Goal: Find specific page/section: Find specific page/section

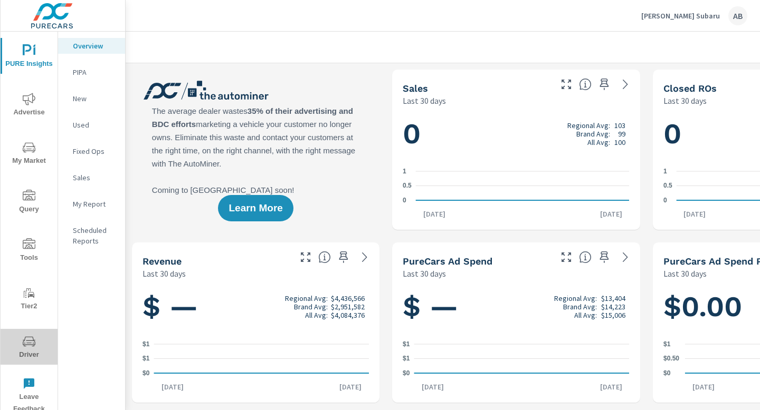
click at [33, 344] on icon "nav menu" at bounding box center [29, 342] width 13 height 10
click at [33, 351] on span "Driver" at bounding box center [29, 348] width 51 height 26
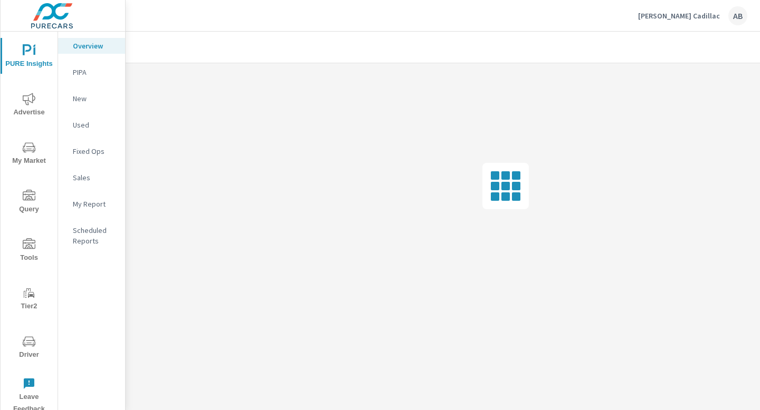
click at [24, 342] on icon "nav menu" at bounding box center [29, 341] width 13 height 13
click at [26, 344] on icon "nav menu" at bounding box center [29, 342] width 13 height 10
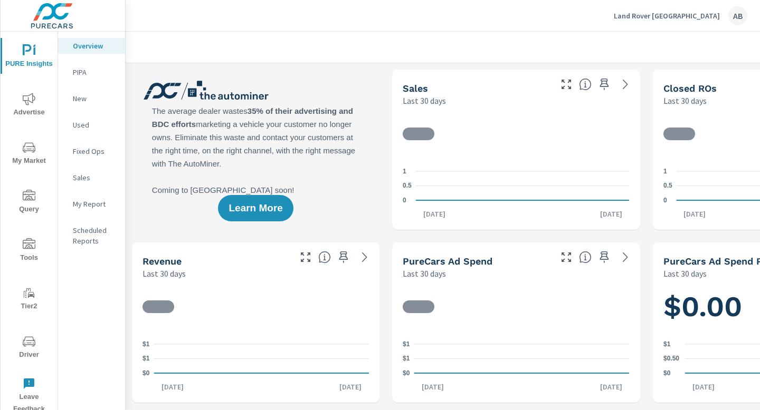
click at [28, 354] on span "Driver" at bounding box center [29, 348] width 51 height 26
